Goal: Information Seeking & Learning: Find specific fact

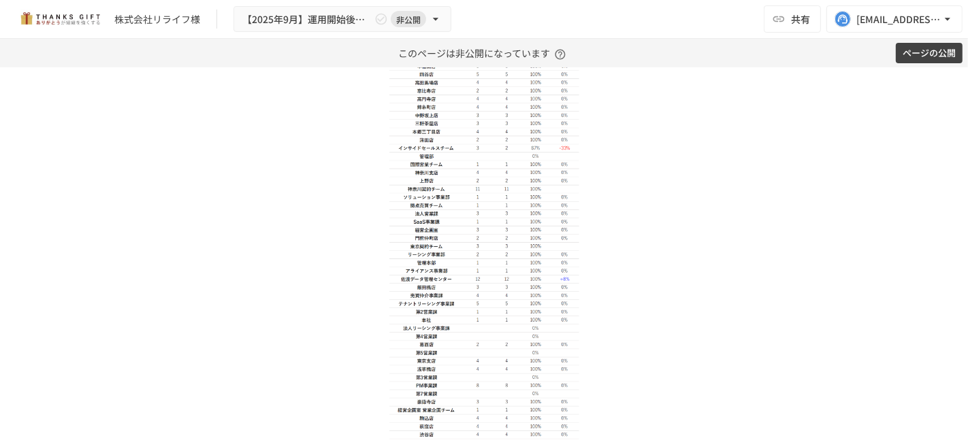
scroll to position [1972, 0]
click at [536, 182] on img at bounding box center [484, 204] width 190 height 486
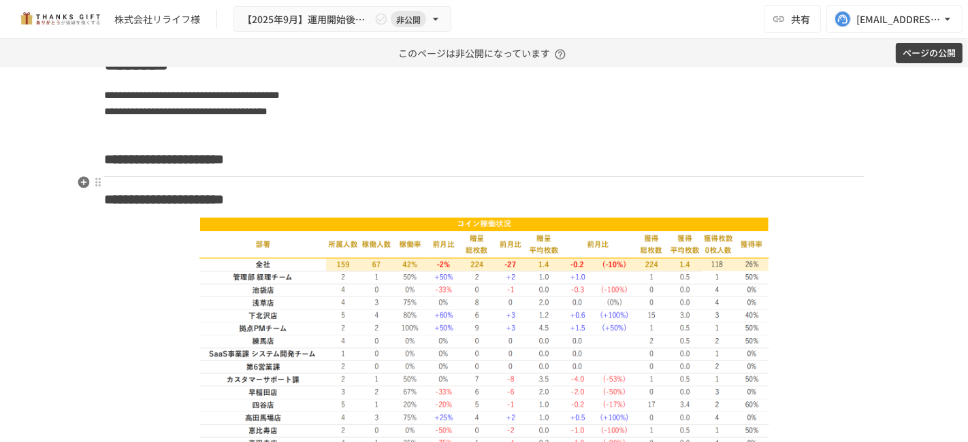
scroll to position [1756, 0]
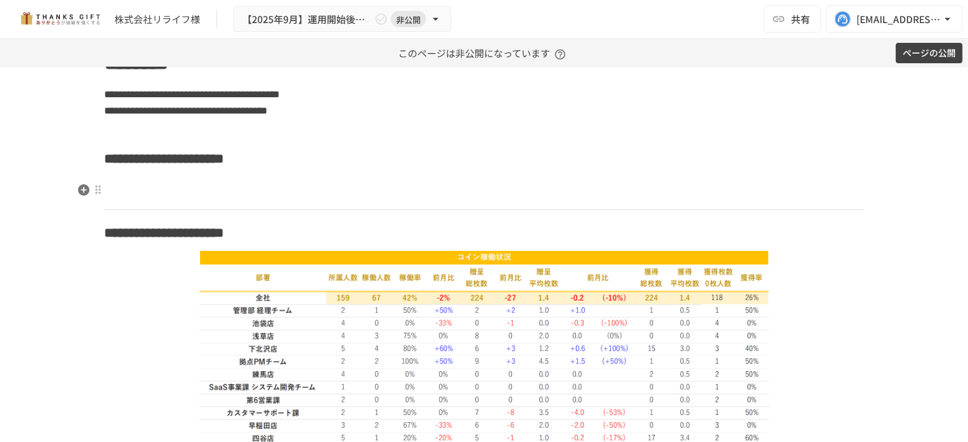
click at [298, 186] on h3 at bounding box center [483, 192] width 759 height 23
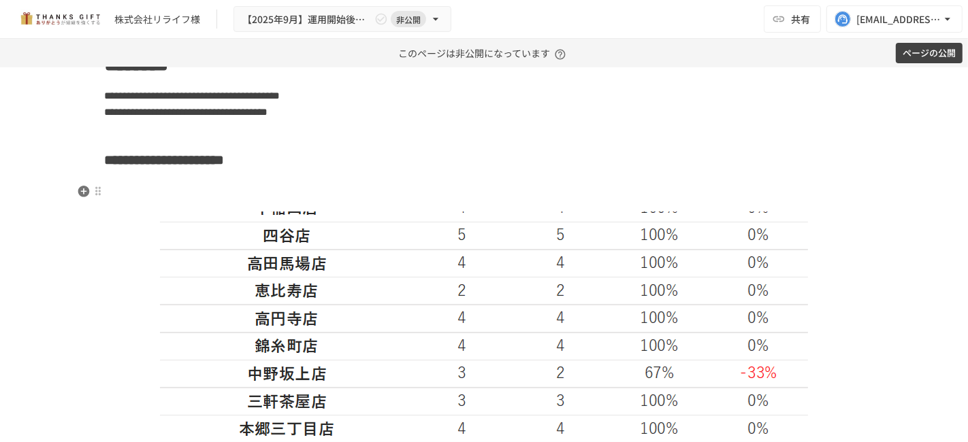
scroll to position [1754, 0]
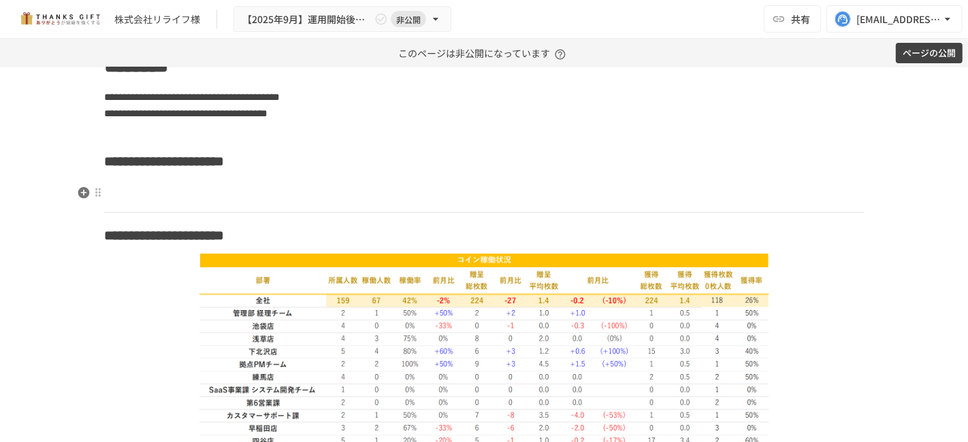
click at [278, 185] on h3 at bounding box center [483, 195] width 759 height 23
click at [263, 187] on h3 at bounding box center [483, 195] width 759 height 23
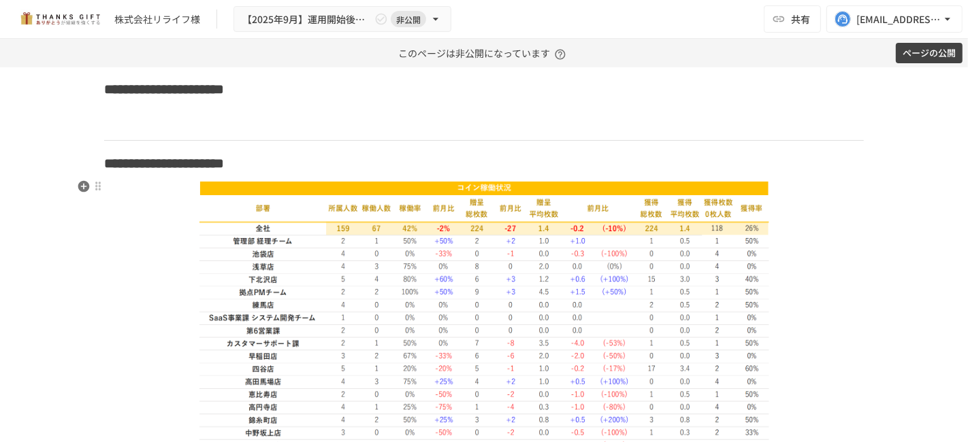
scroll to position [1812, 0]
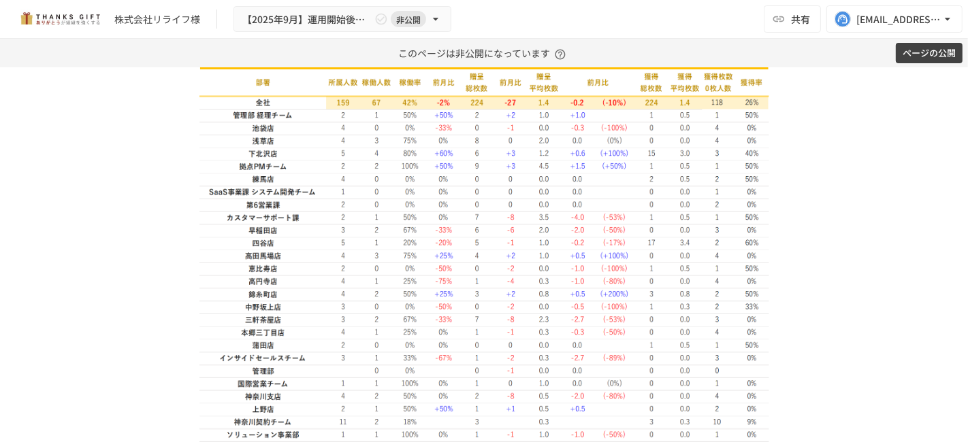
scroll to position [1987, 0]
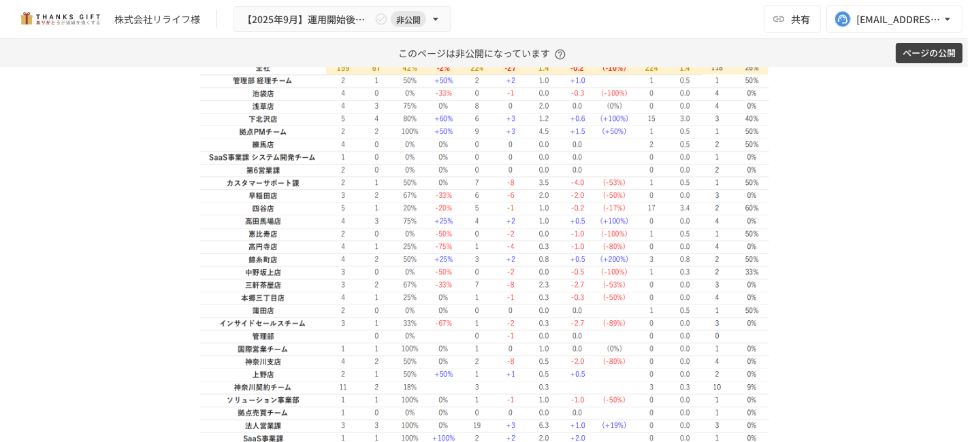
click at [349, 141] on img at bounding box center [484, 399] width 570 height 758
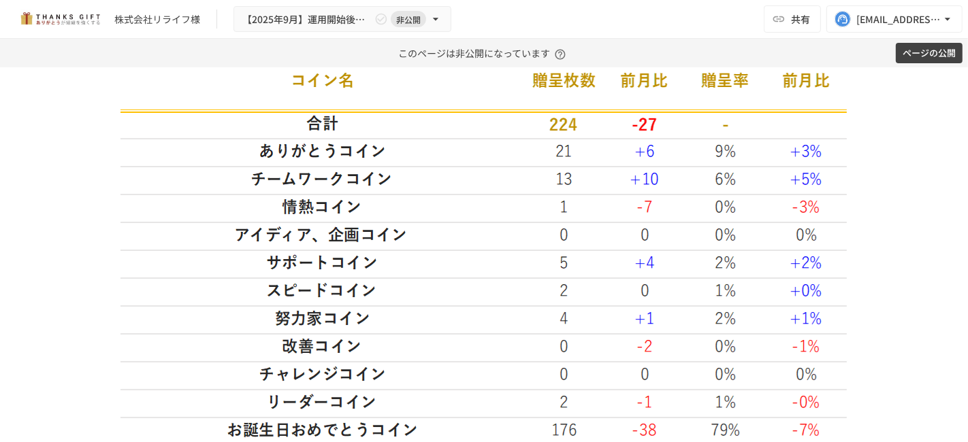
click at [370, 187] on img at bounding box center [483, 233] width 727 height 427
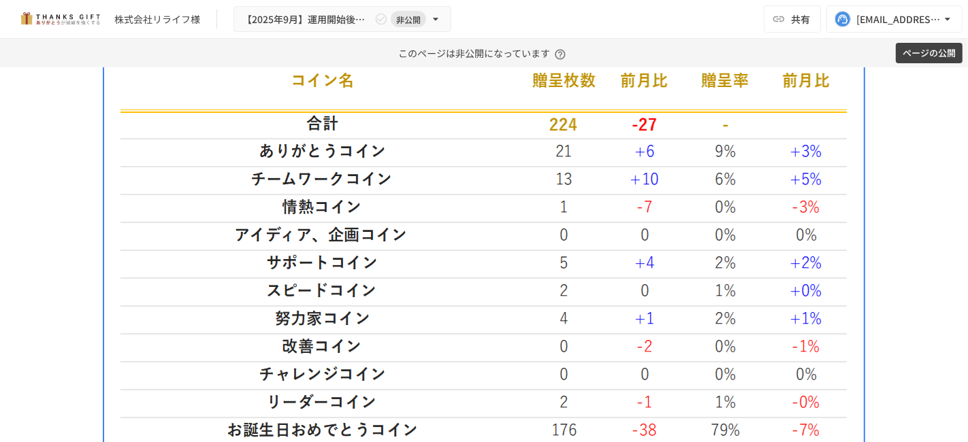
scroll to position [1846, 0]
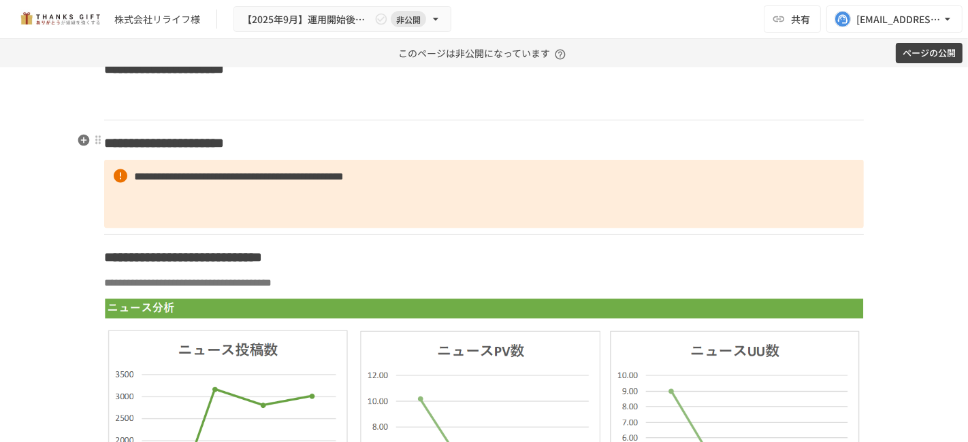
click at [360, 140] on h3 "**********" at bounding box center [483, 142] width 759 height 23
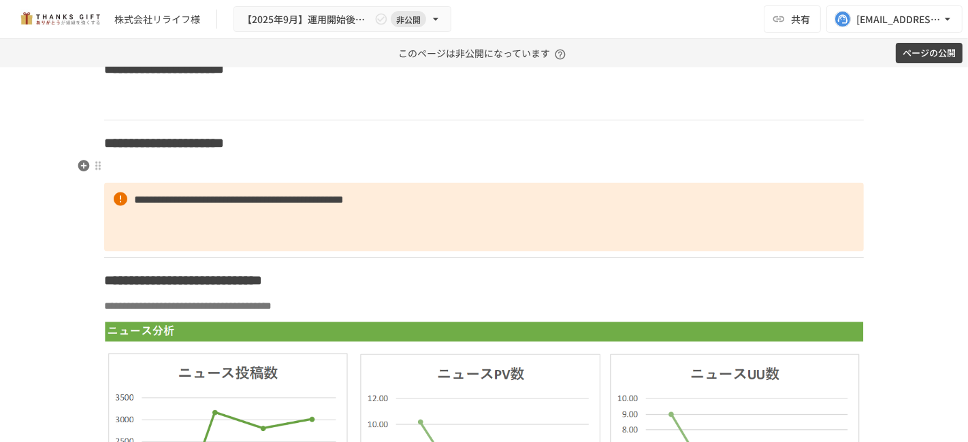
click at [387, 167] on p at bounding box center [483, 169] width 759 height 18
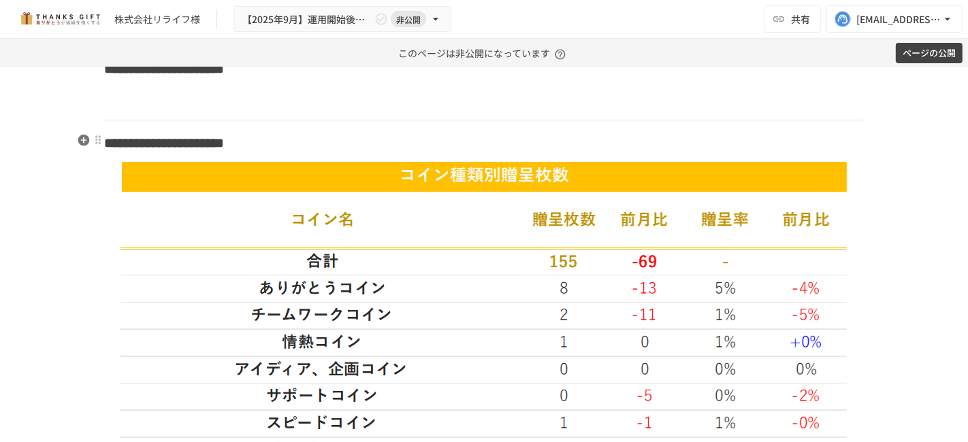
click at [382, 152] on h3 "**********" at bounding box center [483, 142] width 759 height 23
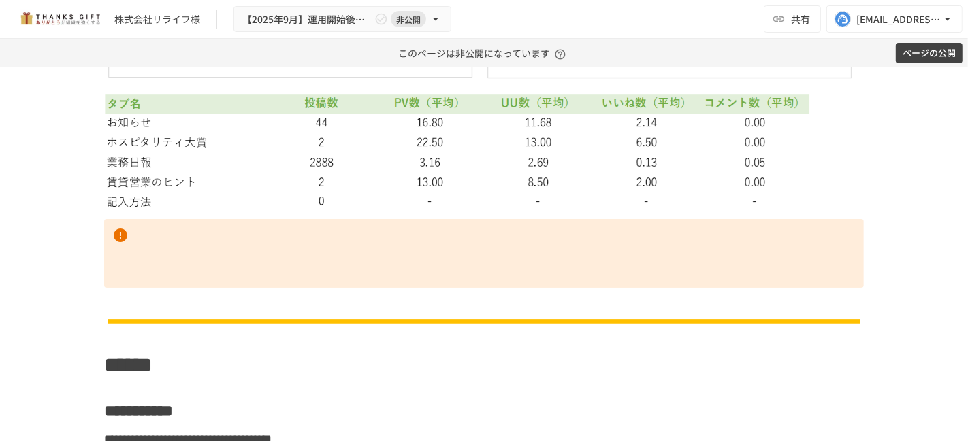
scroll to position [1710, 0]
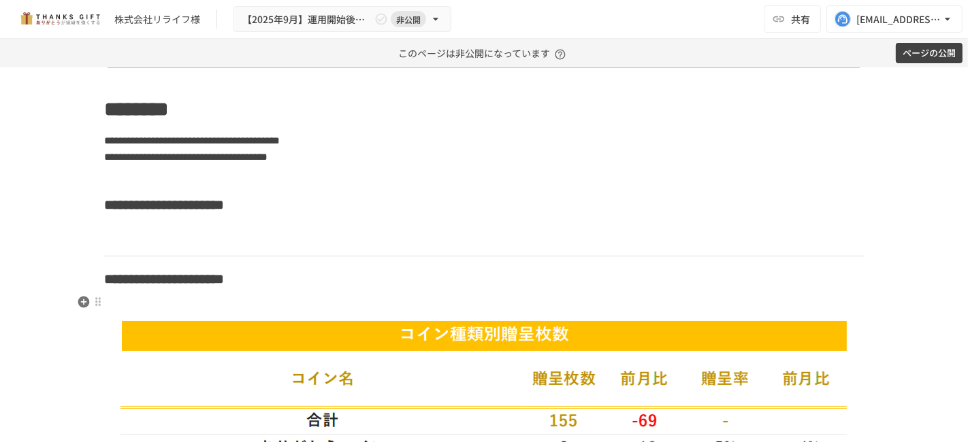
click at [210, 307] on p at bounding box center [483, 305] width 759 height 18
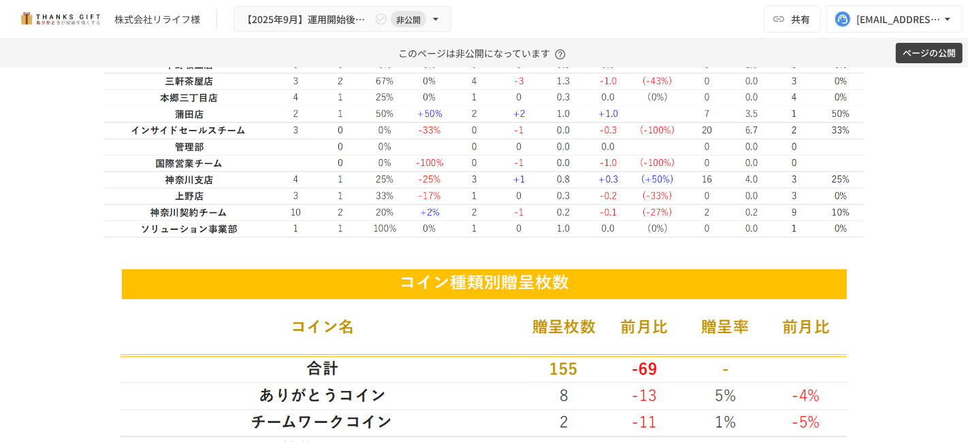
scroll to position [2289, 0]
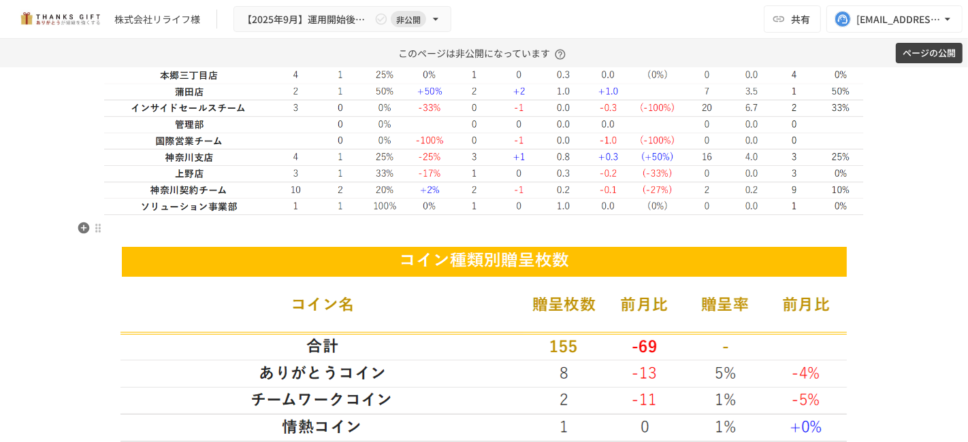
click at [321, 222] on p at bounding box center [483, 231] width 759 height 18
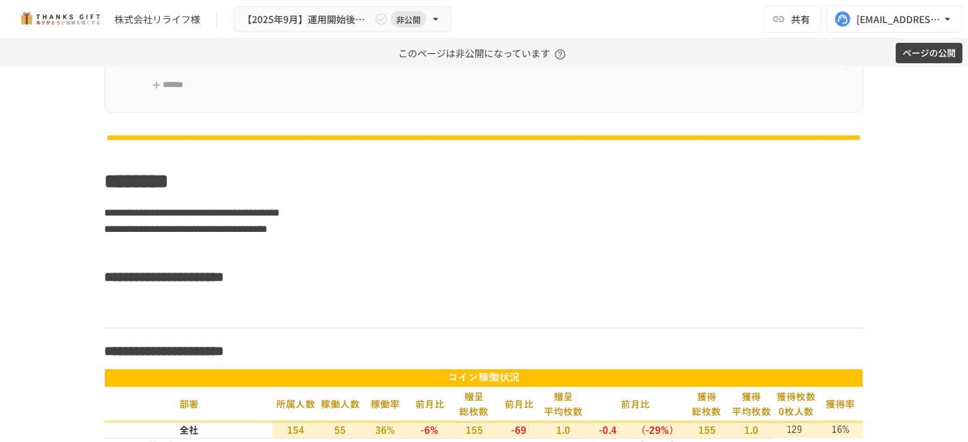
scroll to position [1624, 0]
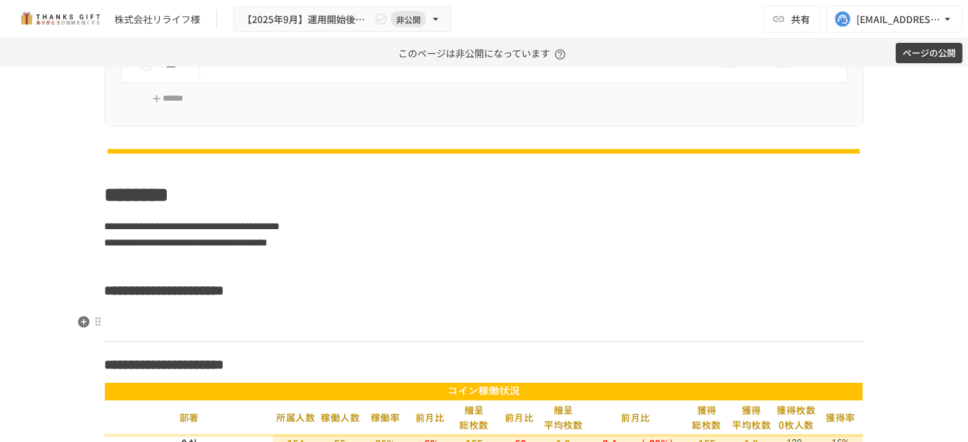
click at [252, 325] on h3 at bounding box center [483, 324] width 759 height 23
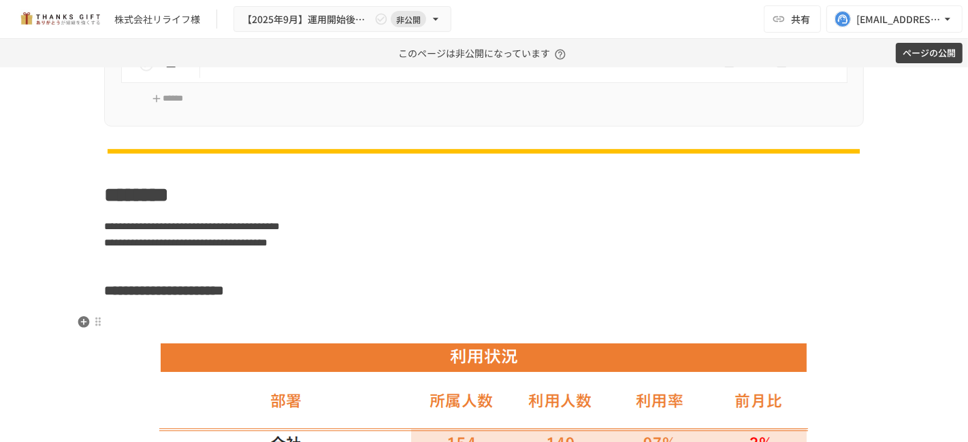
click at [250, 321] on h3 at bounding box center [483, 324] width 759 height 23
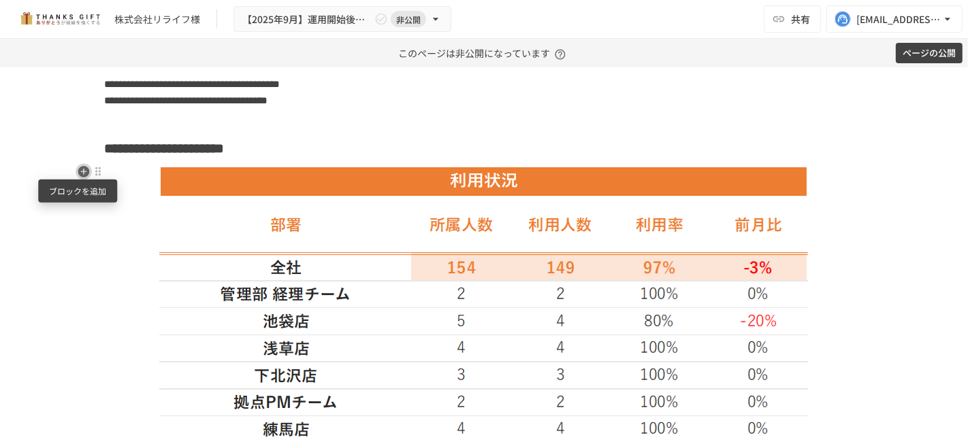
click at [78, 167] on icon "button" at bounding box center [84, 172] width 12 height 12
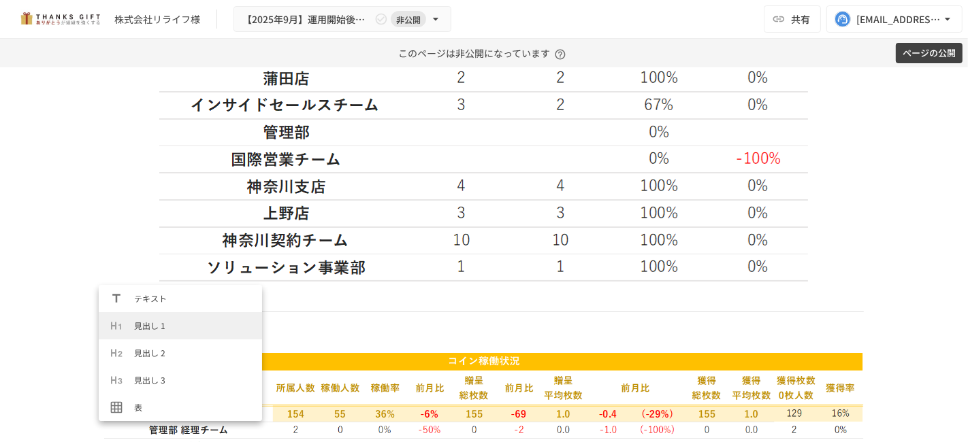
scroll to position [2511, 0]
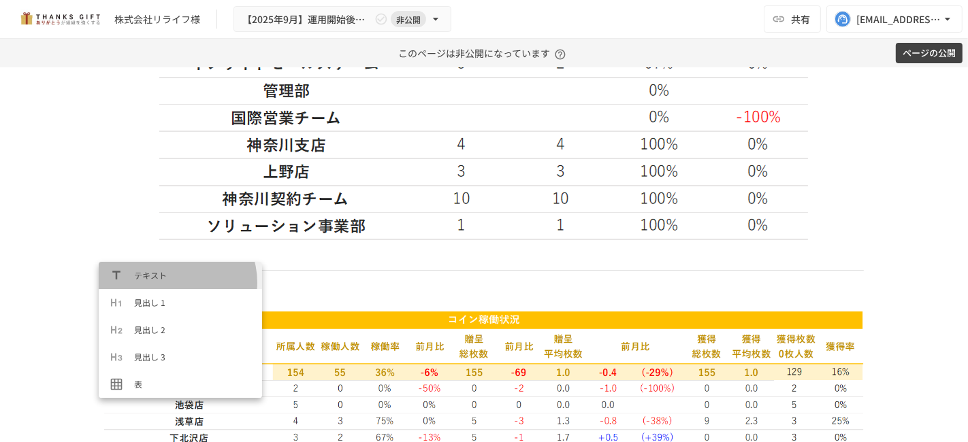
click at [176, 282] on li "テキスト" at bounding box center [180, 275] width 163 height 27
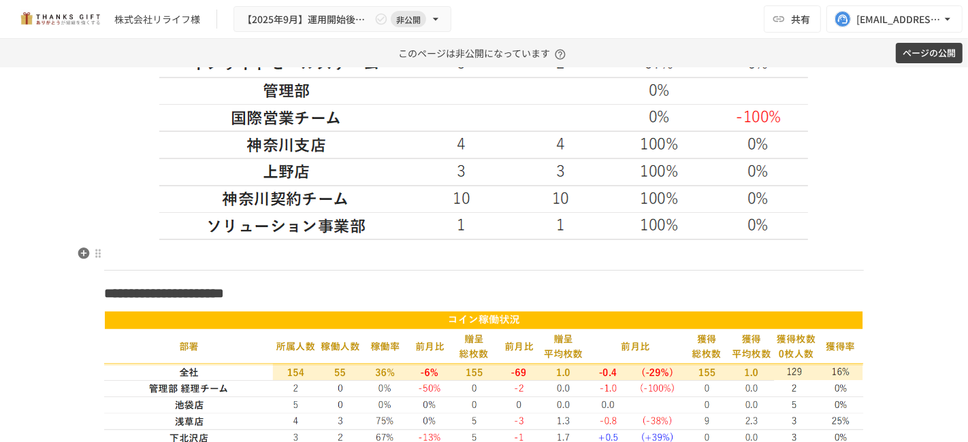
click at [387, 247] on p at bounding box center [483, 256] width 759 height 18
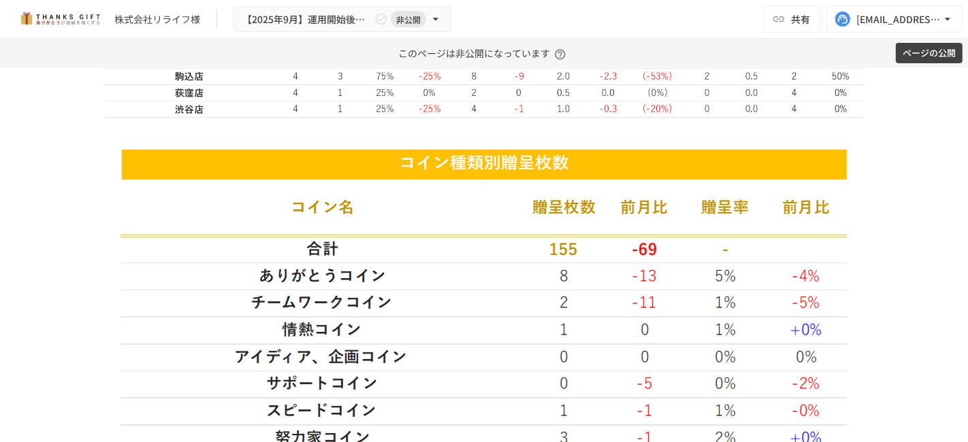
scroll to position [4413, 0]
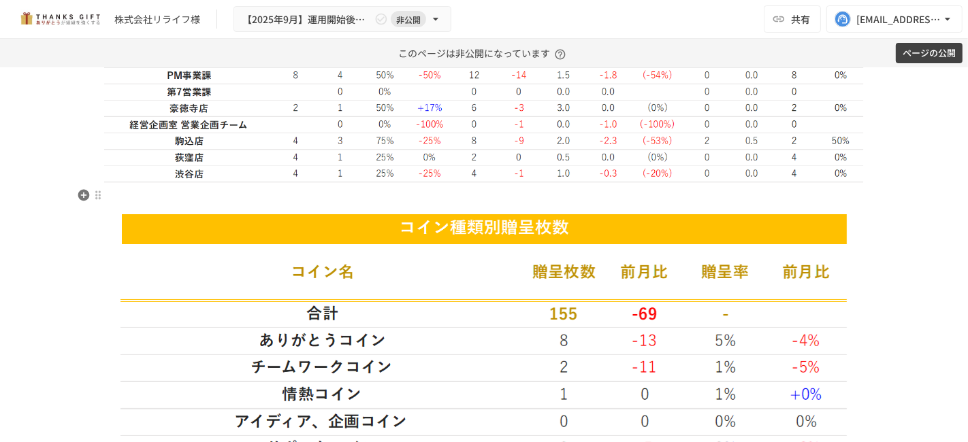
click at [365, 199] on p at bounding box center [483, 198] width 759 height 18
click at [283, 197] on p at bounding box center [483, 198] width 759 height 18
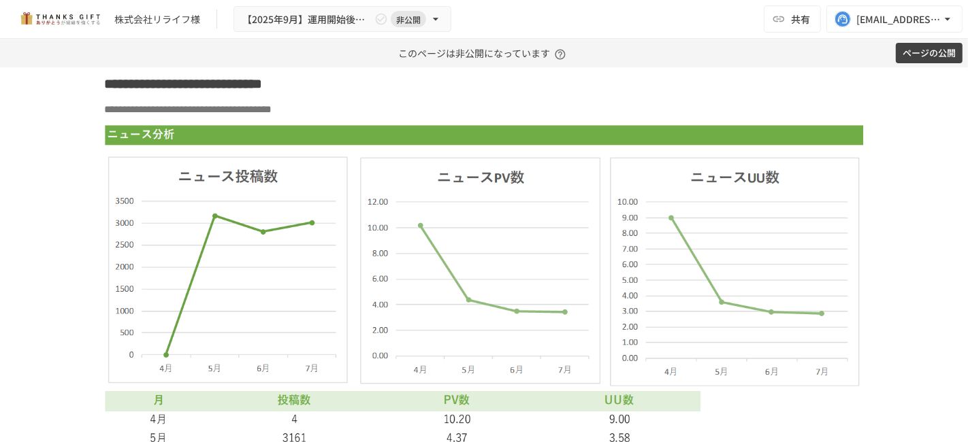
scroll to position [5491, 0]
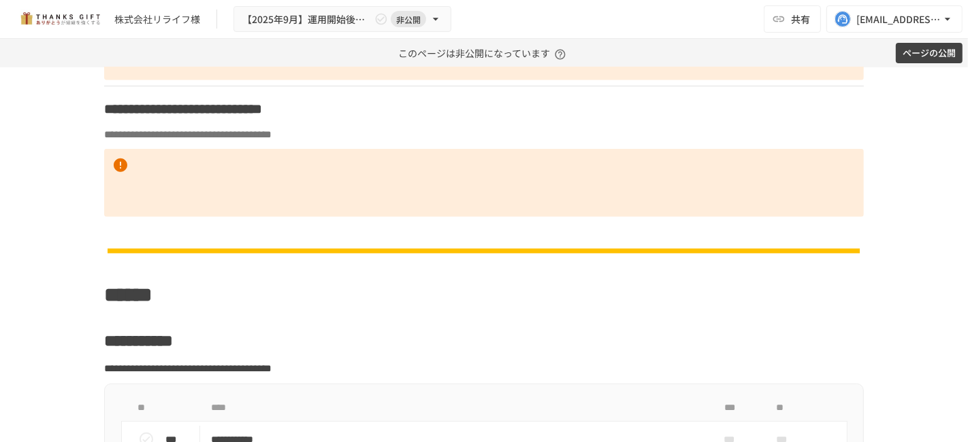
scroll to position [5469, 0]
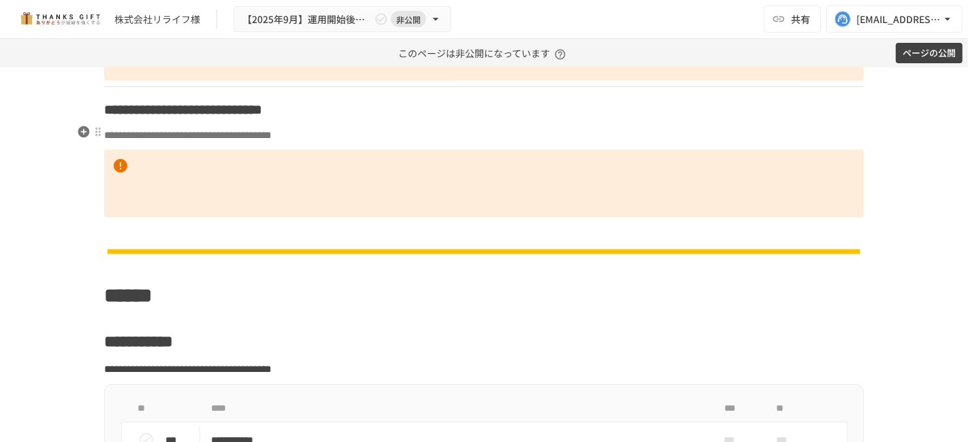
click at [507, 136] on p "**********" at bounding box center [483, 136] width 759 height 18
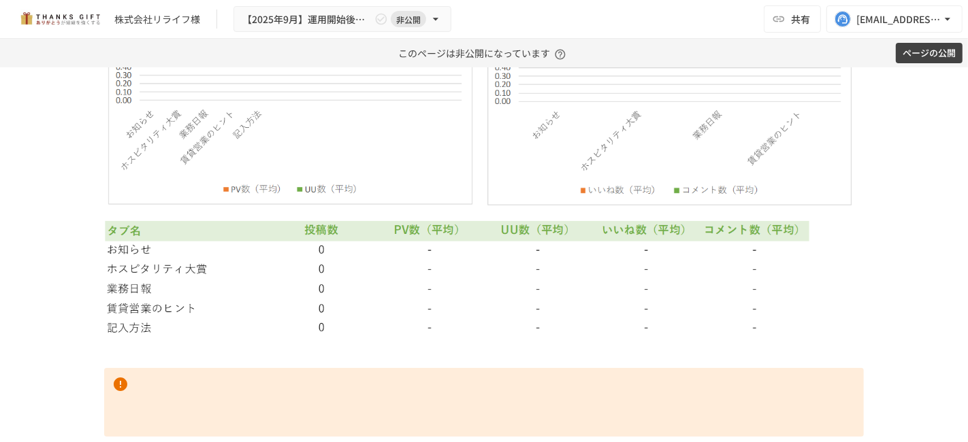
scroll to position [6055, 0]
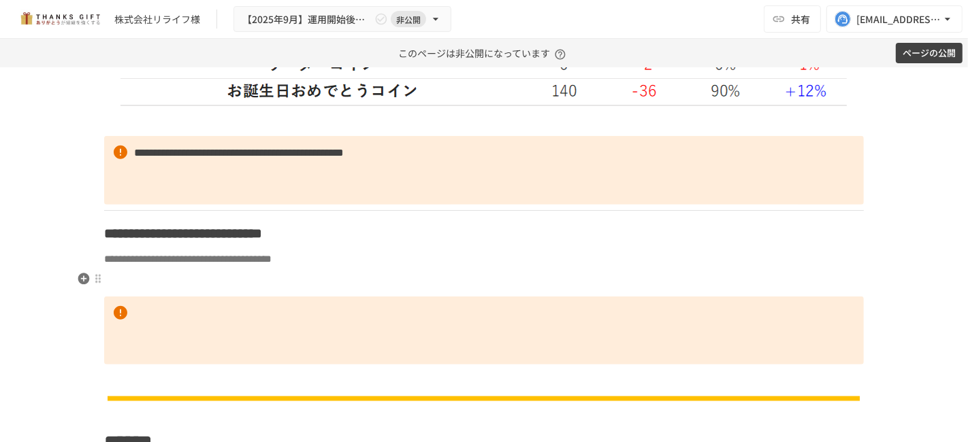
scroll to position [5345, 0]
click at [439, 280] on p at bounding box center [483, 283] width 759 height 18
click at [378, 274] on p at bounding box center [483, 283] width 759 height 18
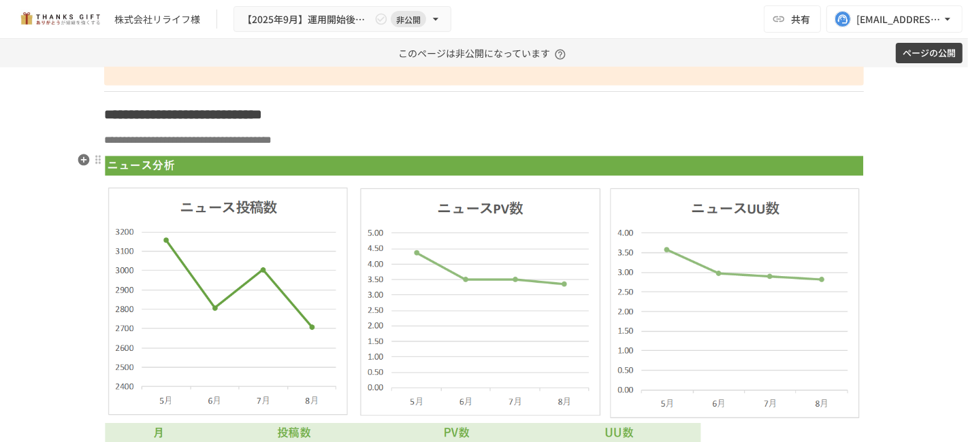
scroll to position [5376, 0]
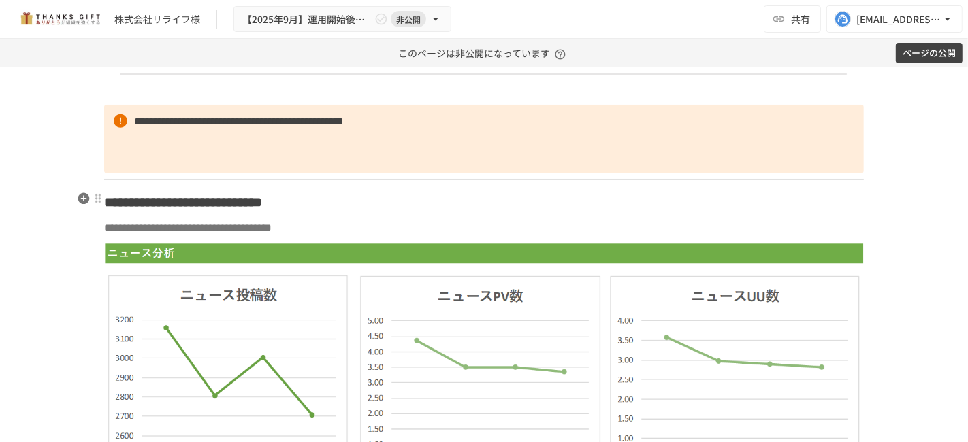
click at [262, 195] on strong "**********" at bounding box center [188, 202] width 147 height 14
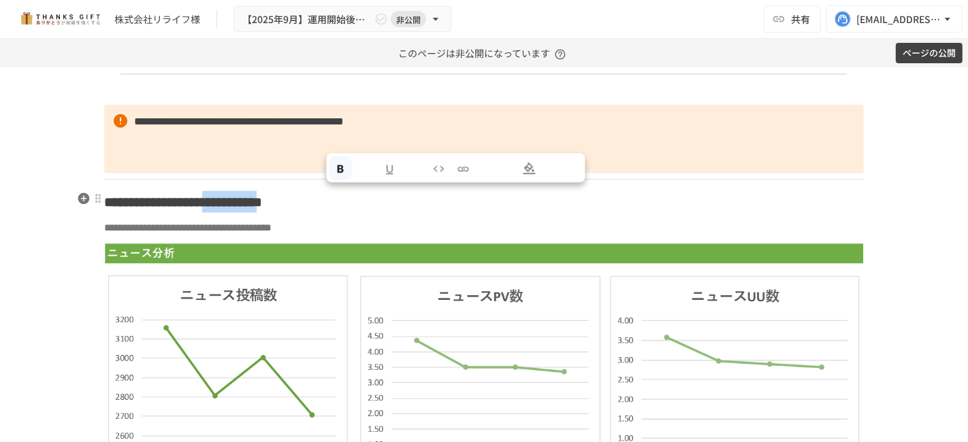
drag, startPoint x: 323, startPoint y: 195, endPoint x: 436, endPoint y: 201, distance: 113.1
click at [262, 201] on strong "**********" at bounding box center [188, 202] width 147 height 14
copy strong "**********"
click at [262, 201] on strong "**********" at bounding box center [188, 202] width 147 height 14
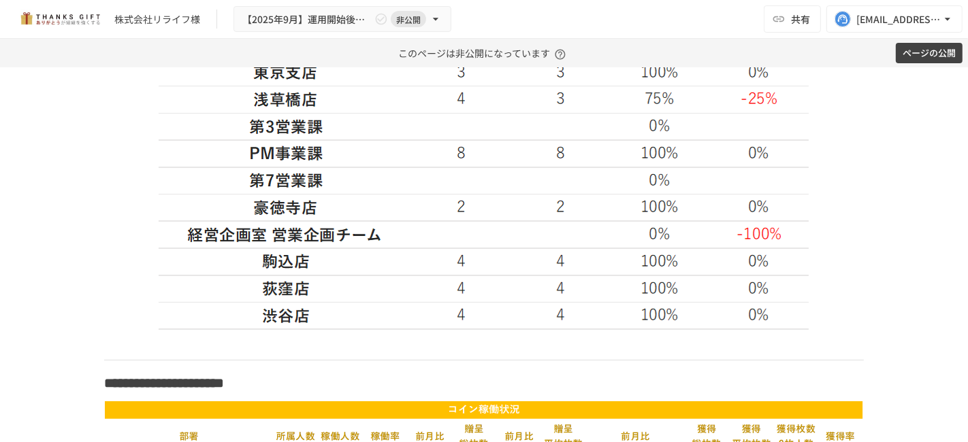
scroll to position [3206, 0]
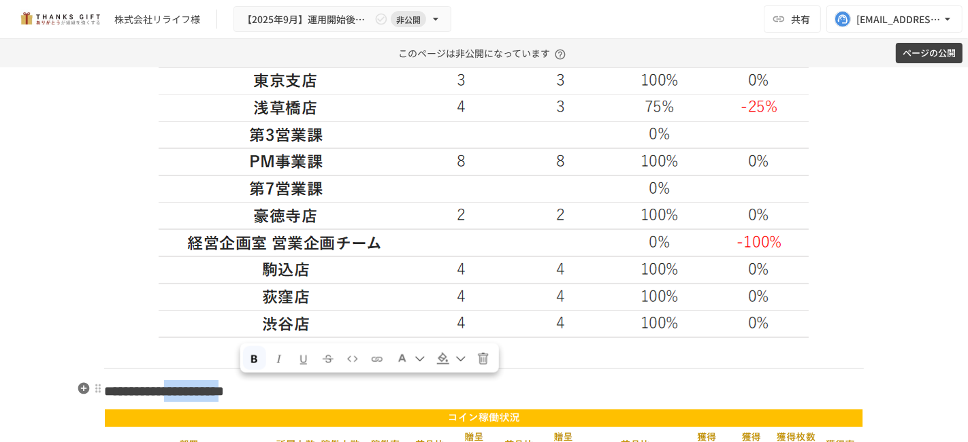
drag, startPoint x: 237, startPoint y: 386, endPoint x: 346, endPoint y: 382, distance: 109.0
click at [224, 385] on strong "**********" at bounding box center [164, 392] width 120 height 14
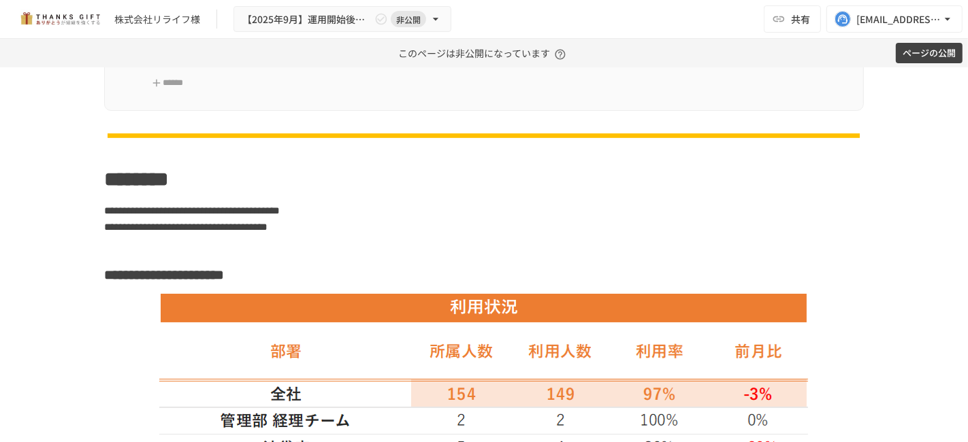
scroll to position [1634, 0]
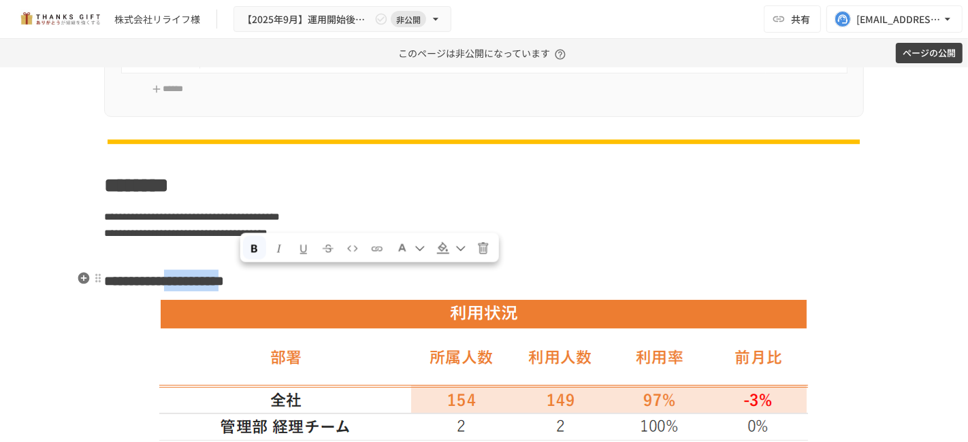
drag, startPoint x: 239, startPoint y: 276, endPoint x: 346, endPoint y: 278, distance: 106.9
click at [224, 278] on strong "**********" at bounding box center [175, 281] width 98 height 14
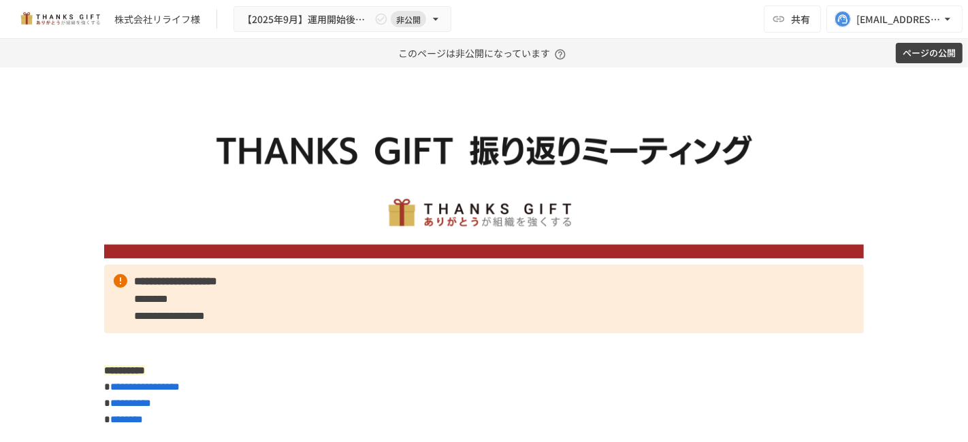
scroll to position [0, 0]
